Goal: Task Accomplishment & Management: Manage account settings

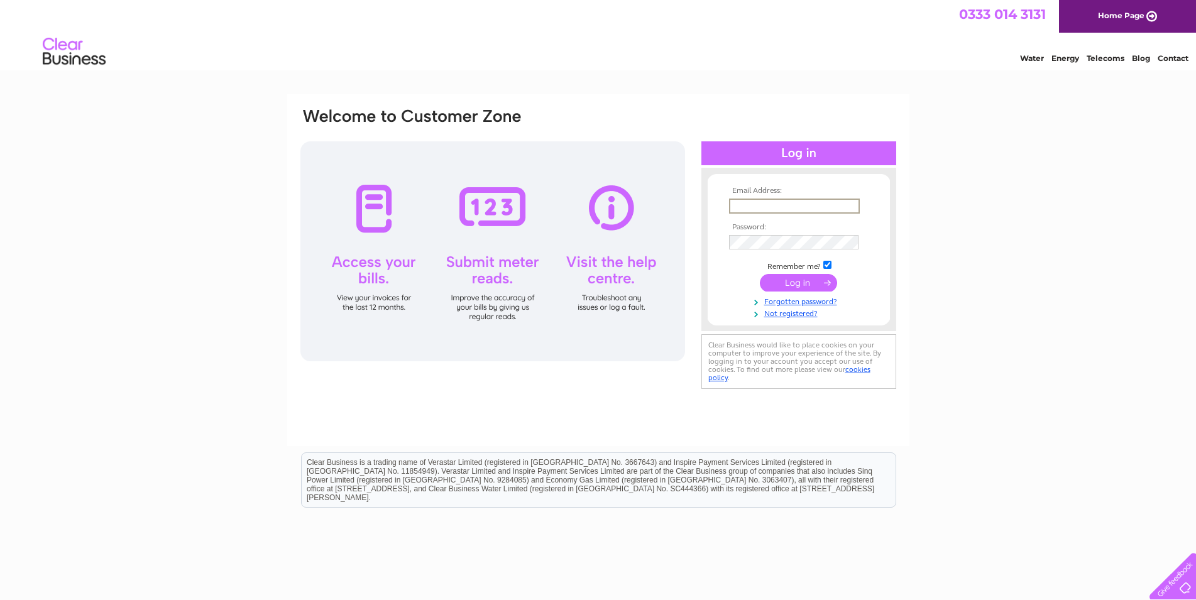
click at [758, 203] on input "text" at bounding box center [794, 206] width 131 height 15
type input "[EMAIL_ADDRESS][DOMAIN_NAME]"
click at [792, 286] on input "submit" at bounding box center [798, 283] width 77 height 18
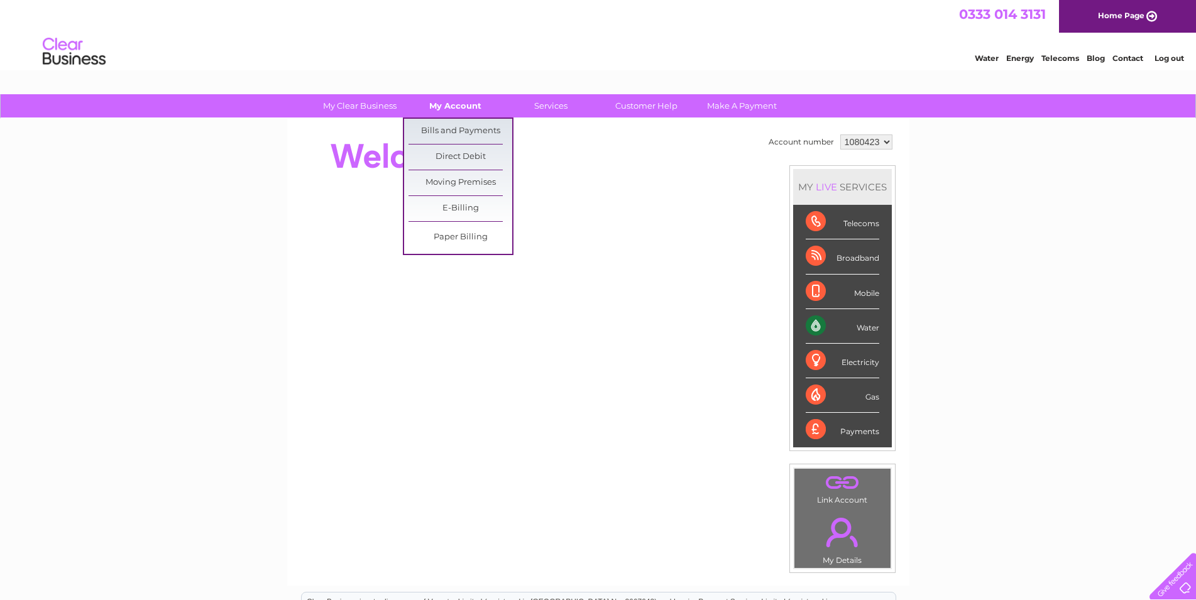
click at [454, 108] on link "My Account" at bounding box center [455, 105] width 104 height 23
click at [451, 127] on link "Bills and Payments" at bounding box center [461, 131] width 104 height 25
